Goal: Navigation & Orientation: Find specific page/section

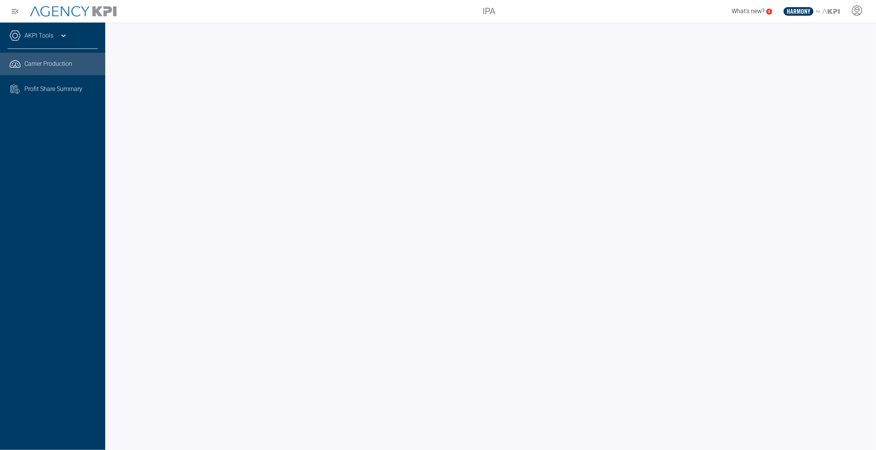
click at [60, 35] on icon at bounding box center [63, 35] width 9 height 9
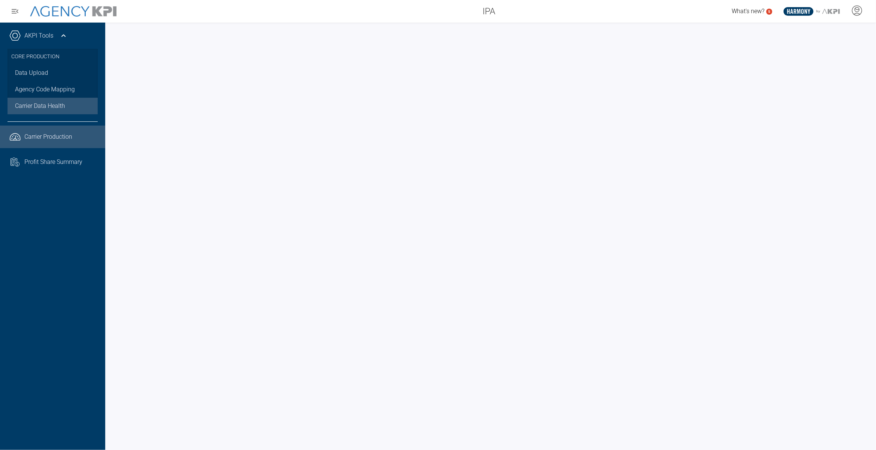
click at [53, 102] on span "Carrier Data Health" at bounding box center [40, 105] width 50 height 9
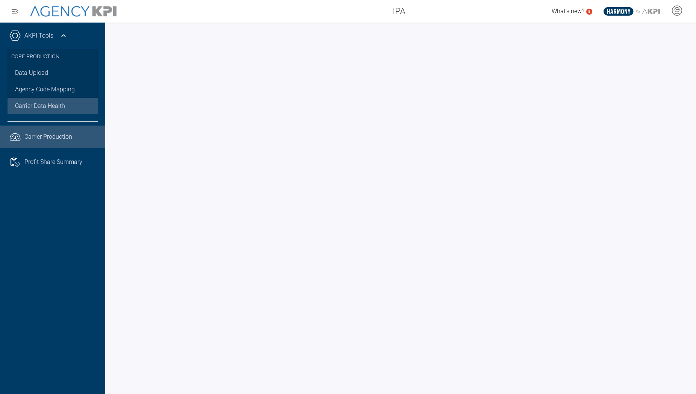
click at [52, 135] on span "Carrier Production" at bounding box center [48, 136] width 48 height 9
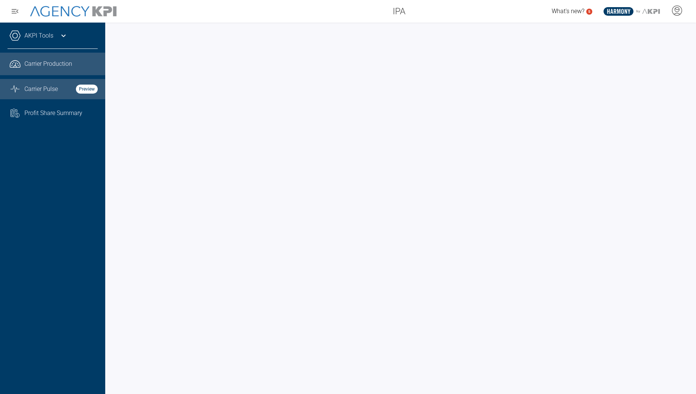
click at [48, 85] on span "Carrier Pulse" at bounding box center [40, 89] width 33 height 9
